Goal: Task Accomplishment & Management: Manage account settings

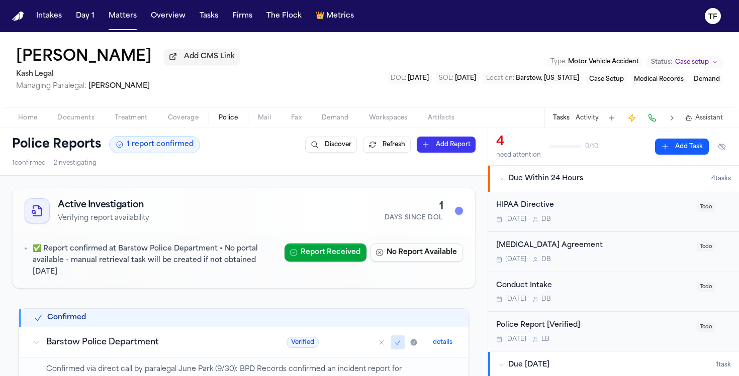
scroll to position [250, 0]
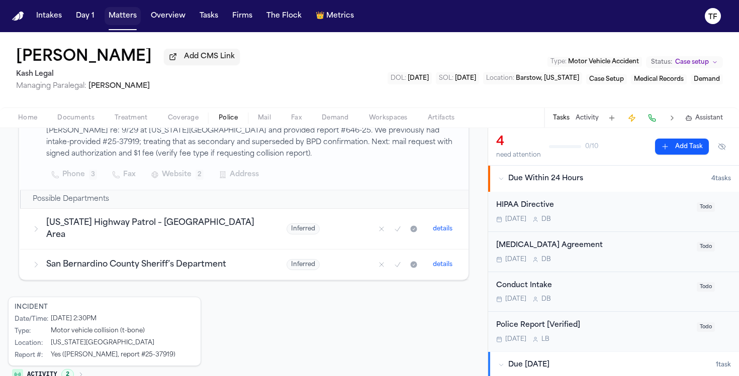
click at [111, 16] on button "Matters" at bounding box center [123, 16] width 36 height 18
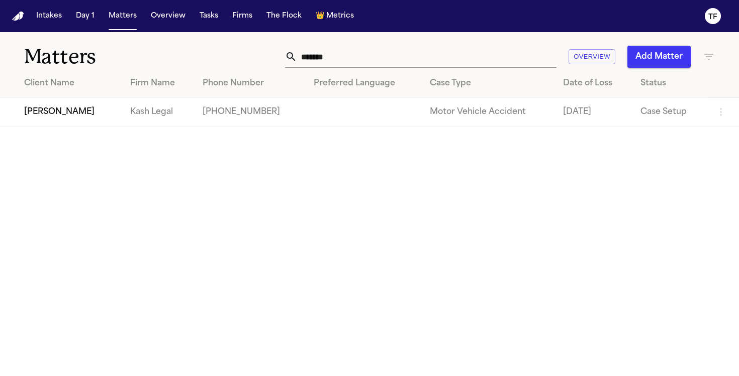
click at [386, 64] on input "******" at bounding box center [426, 57] width 259 height 22
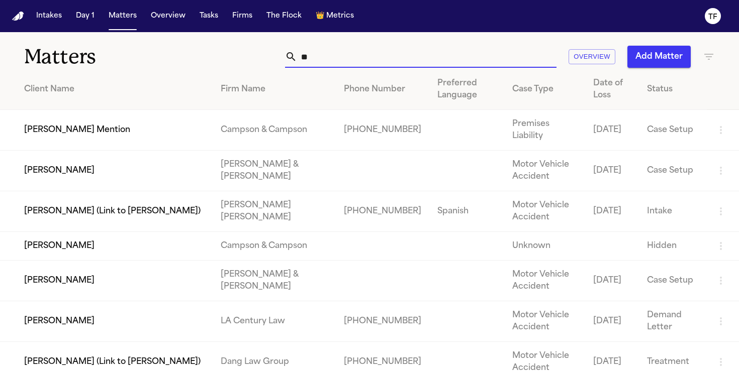
type input "*"
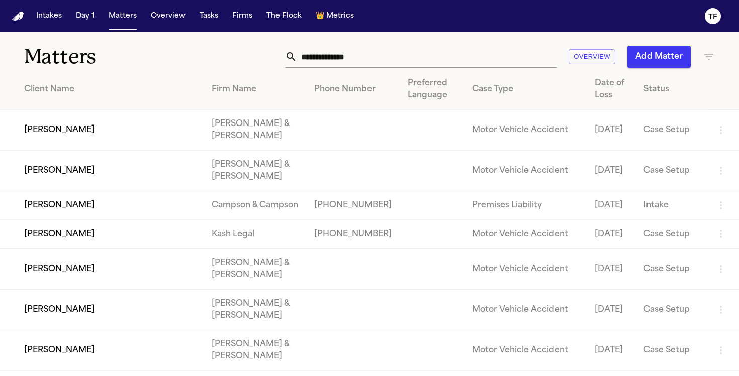
click at [337, 55] on input "text" at bounding box center [426, 57] width 259 height 22
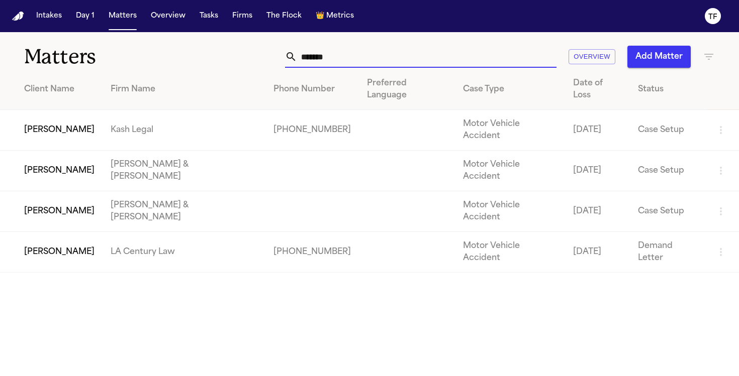
type input "*******"
click at [130, 110] on td "Kash Legal" at bounding box center [184, 130] width 163 height 41
click at [82, 112] on td "[PERSON_NAME]" at bounding box center [51, 130] width 103 height 41
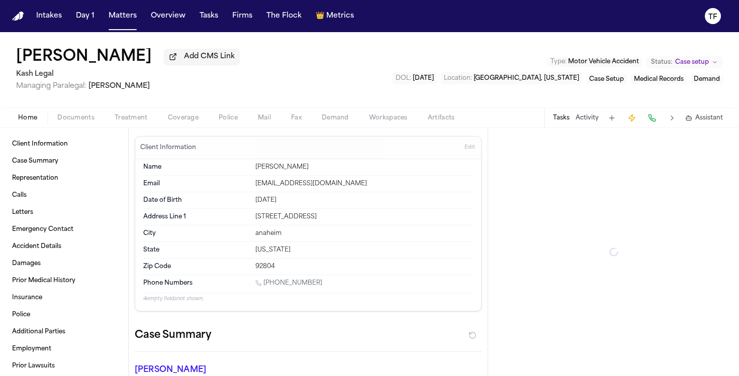
click at [148, 118] on button "Treatment" at bounding box center [131, 118] width 53 height 12
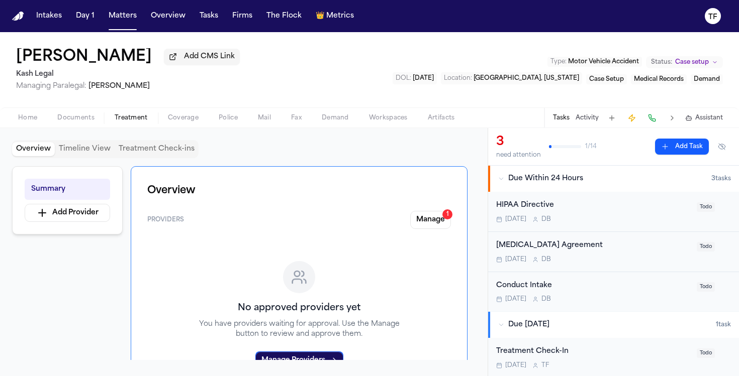
click at [450, 225] on button "Manage 1" at bounding box center [430, 220] width 41 height 18
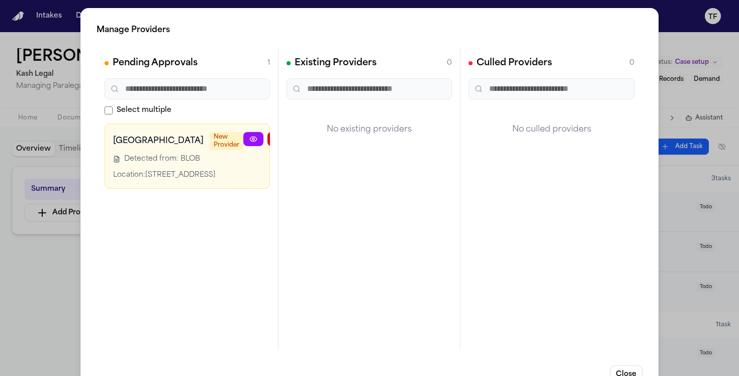
click at [316, 137] on button "button" at bounding box center [326, 139] width 20 height 14
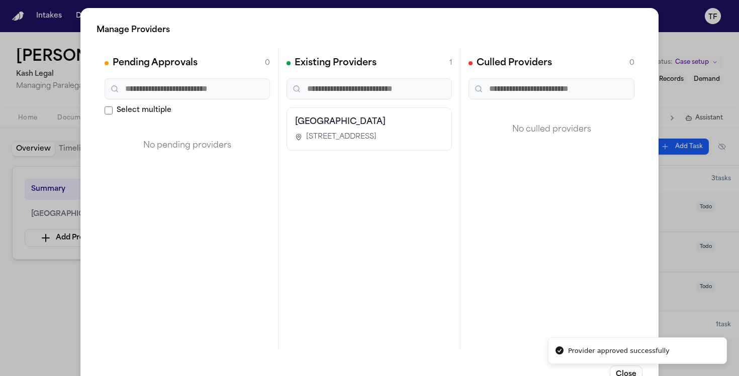
click at [49, 311] on div "Manage Providers Pending Approvals 0 Select multiple No pending providers Exist…" at bounding box center [369, 204] width 739 height 408
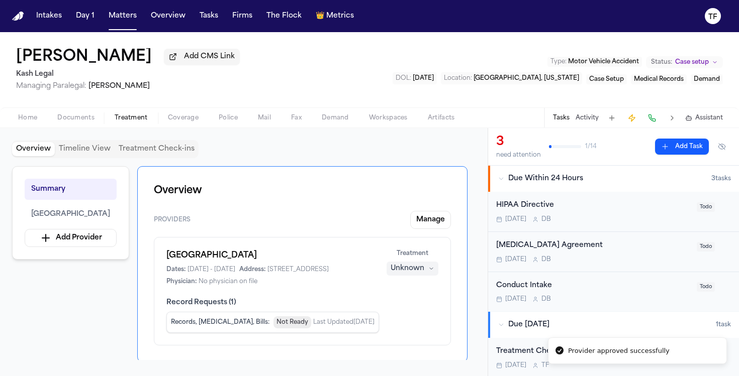
click at [421, 271] on div "Unknown" at bounding box center [408, 269] width 34 height 10
click at [415, 305] on span "Completed" at bounding box center [401, 310] width 40 height 10
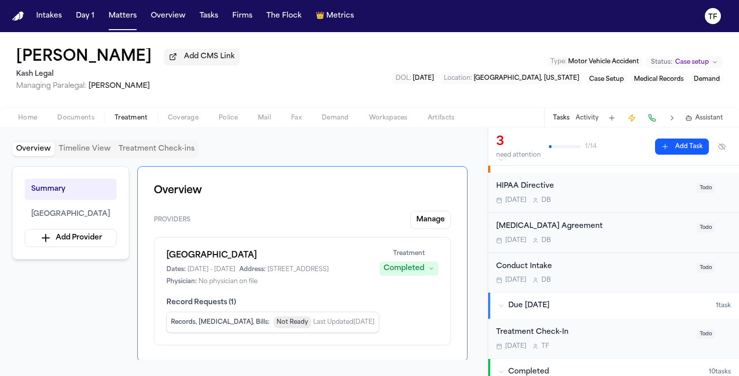
scroll to position [70, 0]
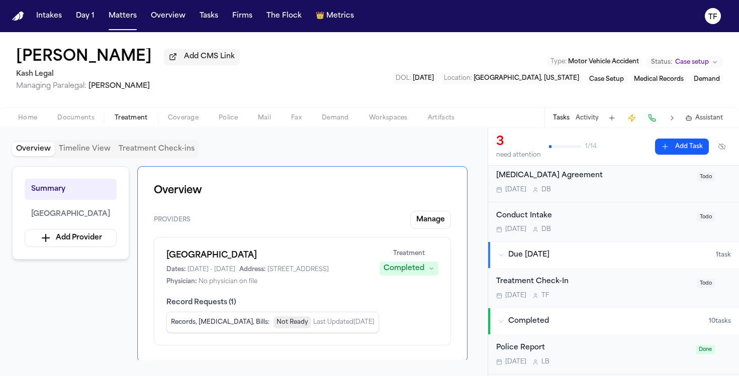
click at [549, 187] on div "[MEDICAL_DATA] Agreement [DATE] D B" at bounding box center [593, 182] width 195 height 24
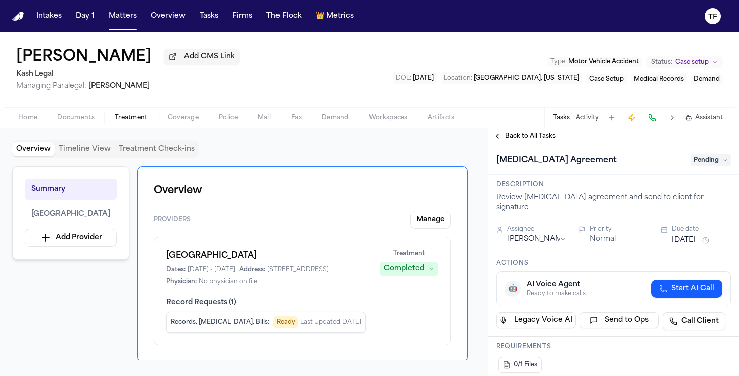
click at [706, 158] on span "Pending" at bounding box center [711, 160] width 40 height 12
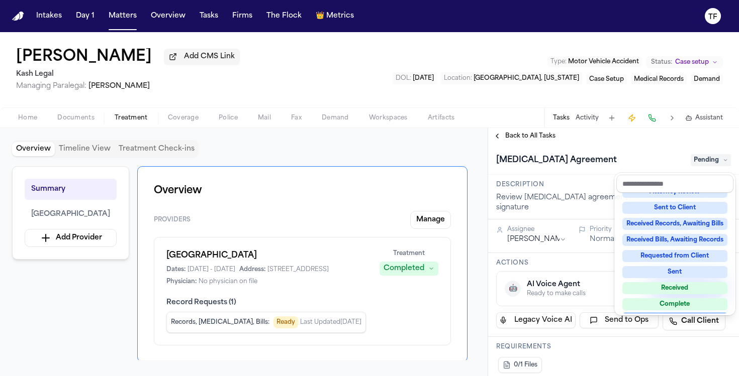
scroll to position [157, 0]
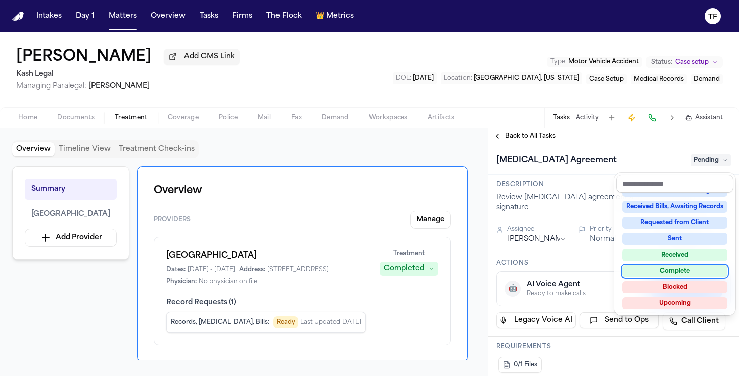
click at [684, 276] on div "Complete" at bounding box center [674, 271] width 105 height 12
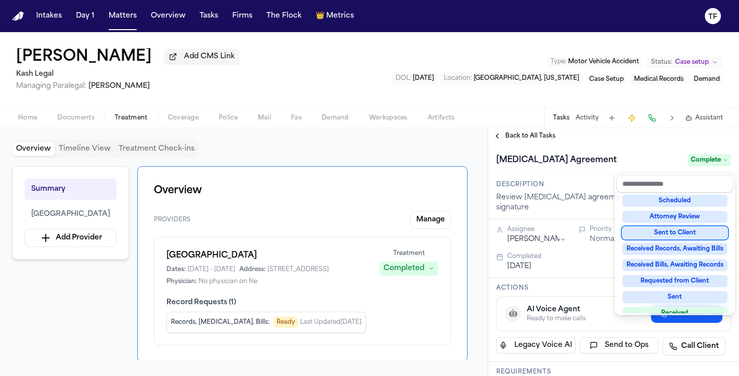
click at [509, 145] on div "**********" at bounding box center [613, 252] width 251 height 248
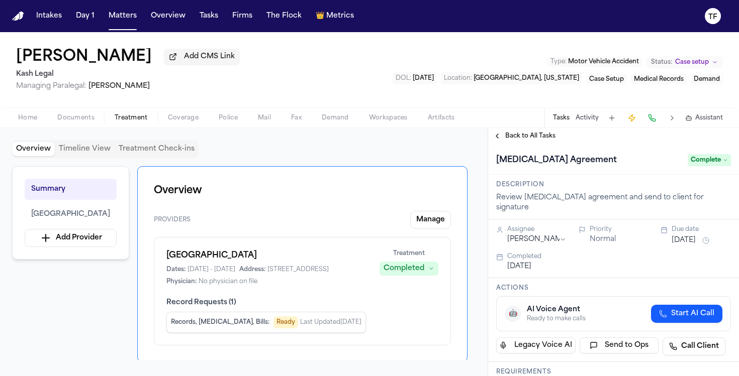
click at [509, 144] on div "Back to All Tasks" at bounding box center [613, 136] width 251 height 16
click at [506, 140] on span "Back to All Tasks" at bounding box center [530, 136] width 50 height 8
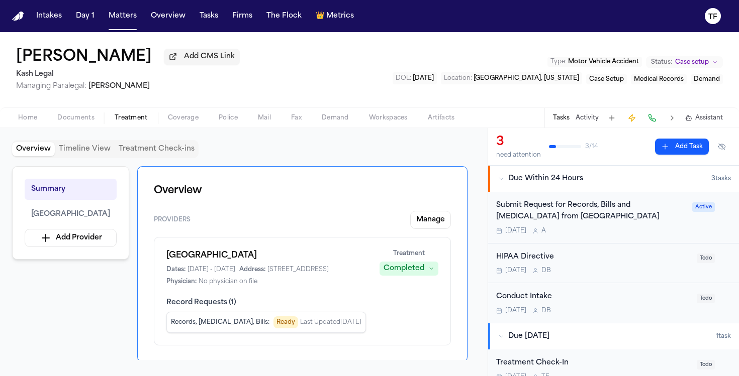
click at [182, 118] on span "Coverage" at bounding box center [183, 118] width 31 height 8
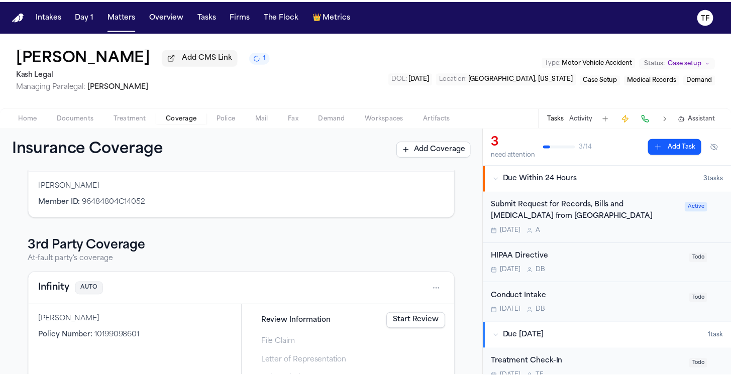
scroll to position [240, 0]
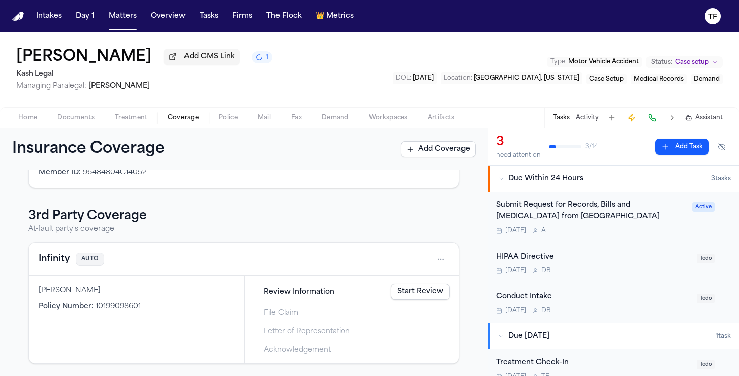
click at [431, 261] on html "Intakes Day 1 Matters Overview Tasks Firms The Flock 👑 Metrics TF [PERSON_NAME]…" at bounding box center [369, 188] width 739 height 376
click at [391, 290] on div "View coverage details" at bounding box center [400, 285] width 75 height 26
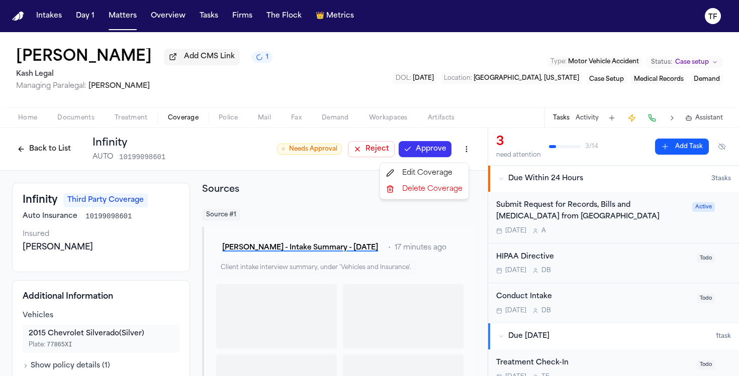
click at [456, 148] on html "Intakes Day 1 Matters Overview Tasks Firms The Flock 👑 Metrics TF [PERSON_NAME]…" at bounding box center [369, 188] width 739 height 376
click at [443, 172] on div "Edit Coverage" at bounding box center [424, 173] width 84 height 16
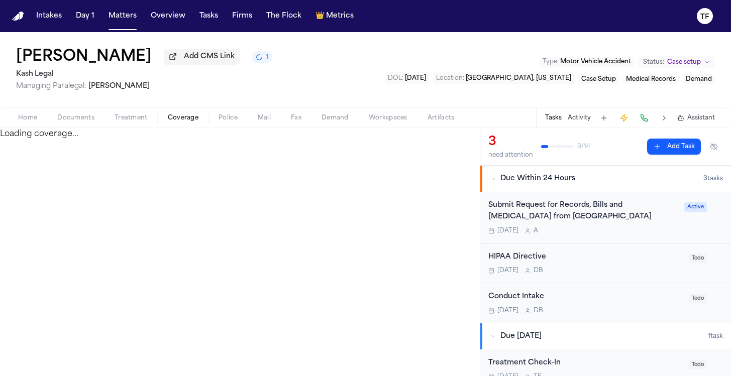
select select "**********"
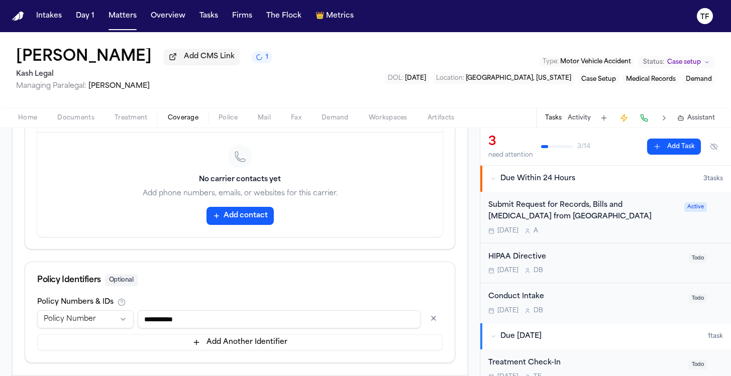
scroll to position [507, 0]
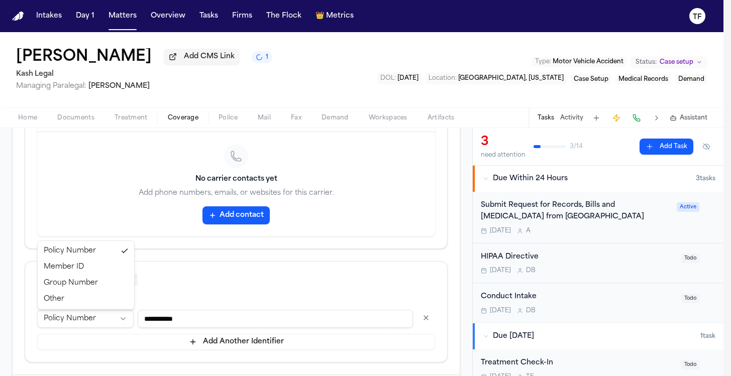
click at [101, 322] on html "Intakes Day 1 Matters Overview Tasks Firms The Flock 👑 Metrics TF [PERSON_NAME]…" at bounding box center [365, 188] width 731 height 376
select select "*****"
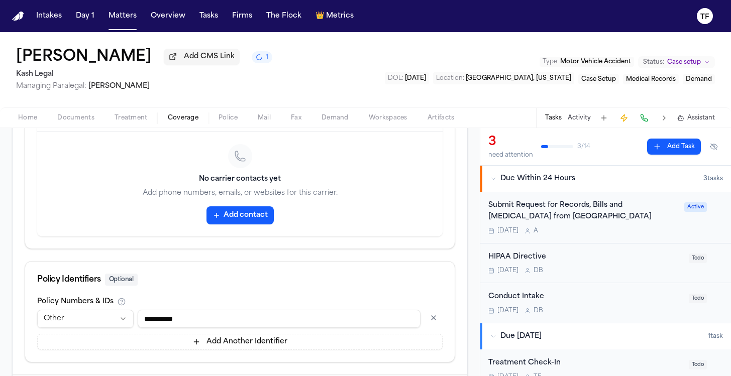
click at [186, 320] on input "**********" at bounding box center [279, 319] width 283 height 18
paste input "*"
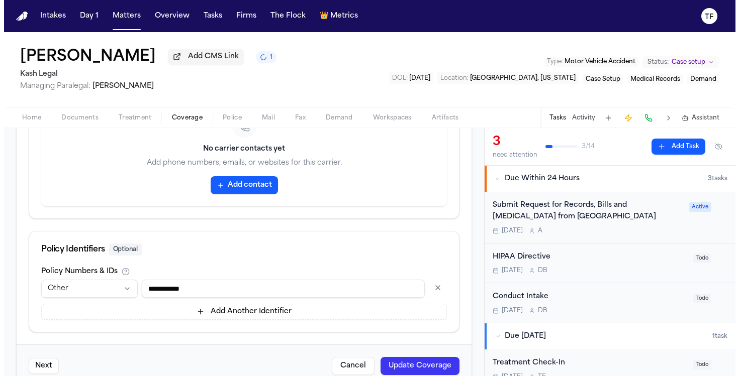
scroll to position [563, 0]
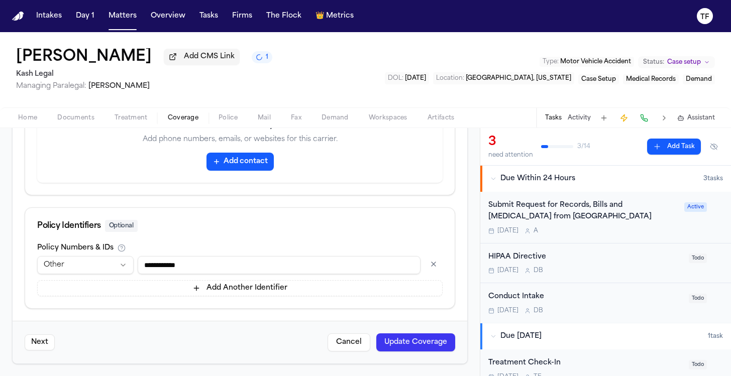
type input "**********"
click at [385, 345] on button "Update Coverage" at bounding box center [415, 343] width 79 height 18
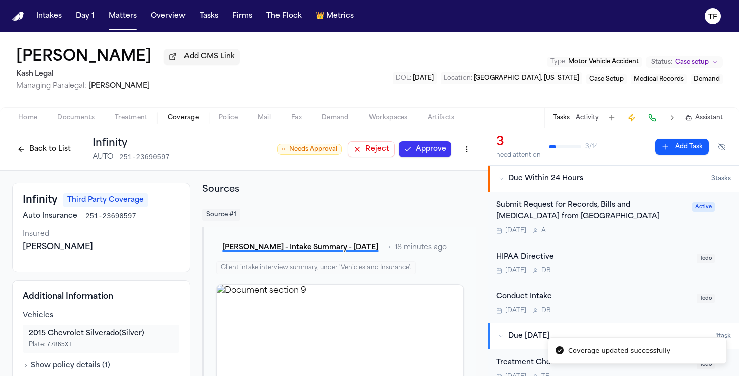
click at [539, 303] on div "Conduct Intake" at bounding box center [593, 298] width 195 height 12
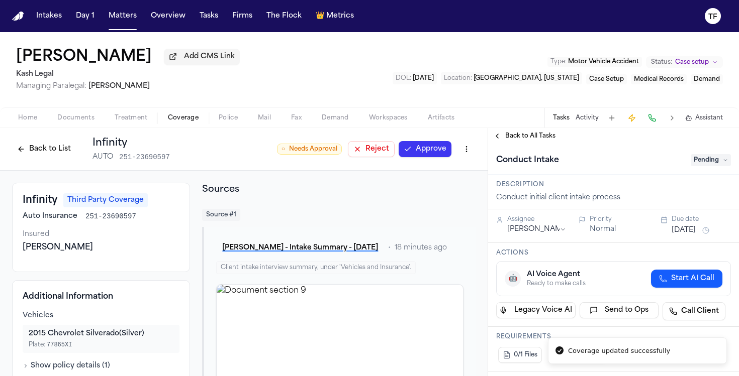
click at [710, 163] on span "Pending" at bounding box center [711, 160] width 40 height 12
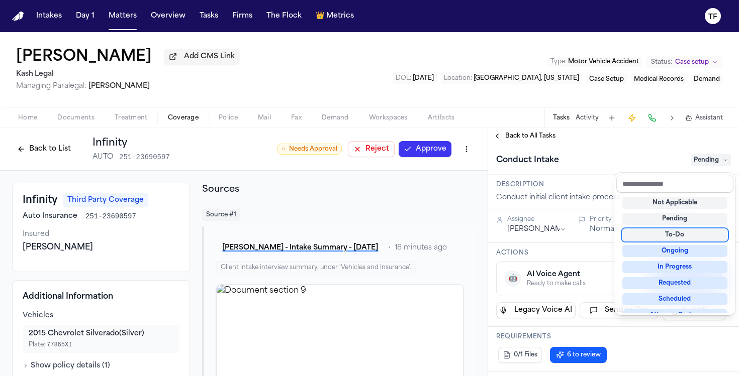
scroll to position [157, 0]
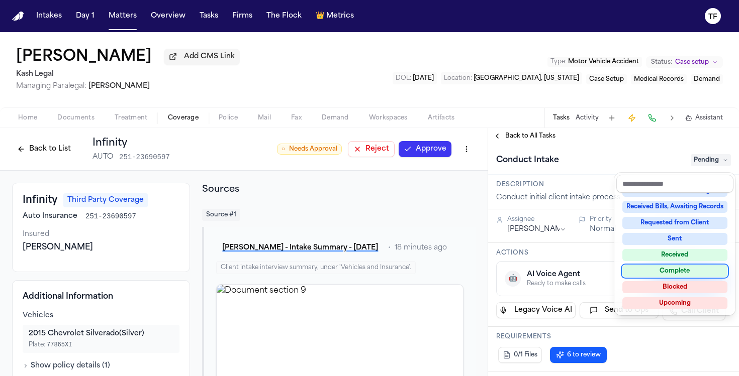
click at [679, 270] on div "Complete" at bounding box center [674, 271] width 105 height 12
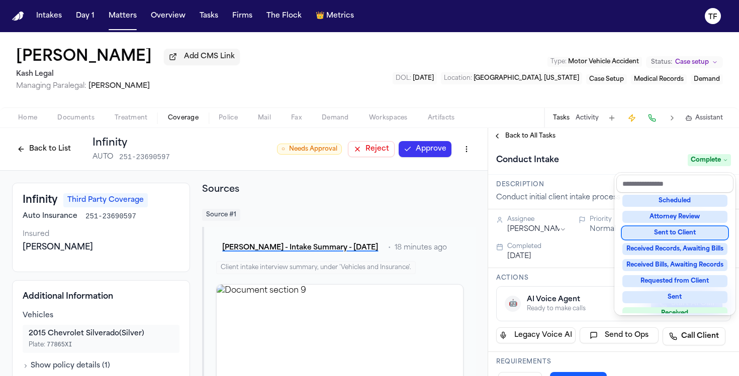
click at [530, 141] on div "**********" at bounding box center [613, 252] width 251 height 248
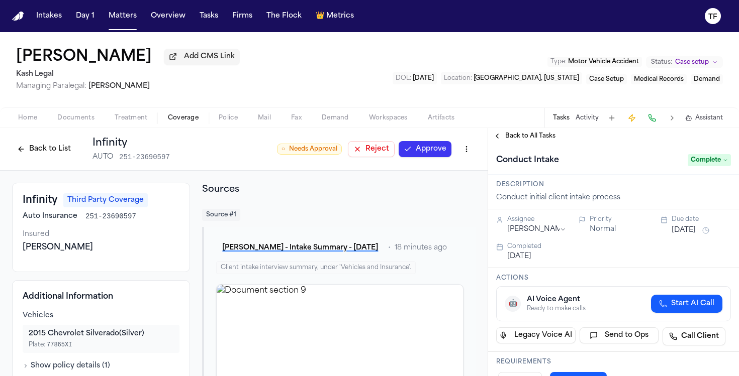
click at [400, 155] on button "Approve" at bounding box center [425, 149] width 53 height 16
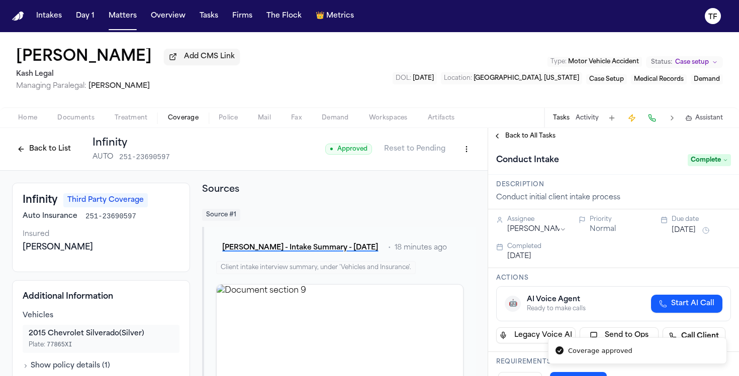
click at [49, 144] on button "Back to List" at bounding box center [44, 149] width 64 height 16
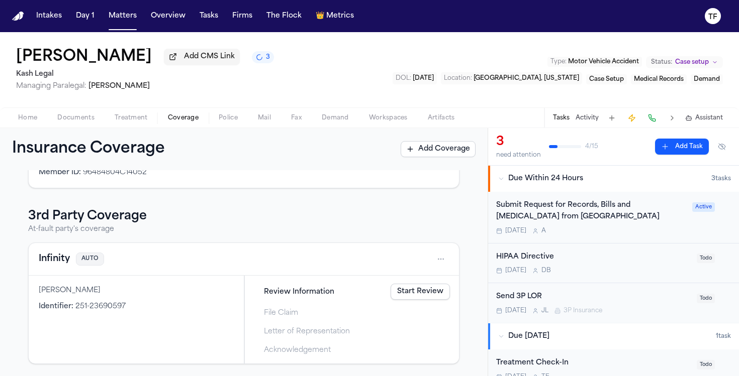
scroll to position [240, 0]
